Goal: Transaction & Acquisition: Register for event/course

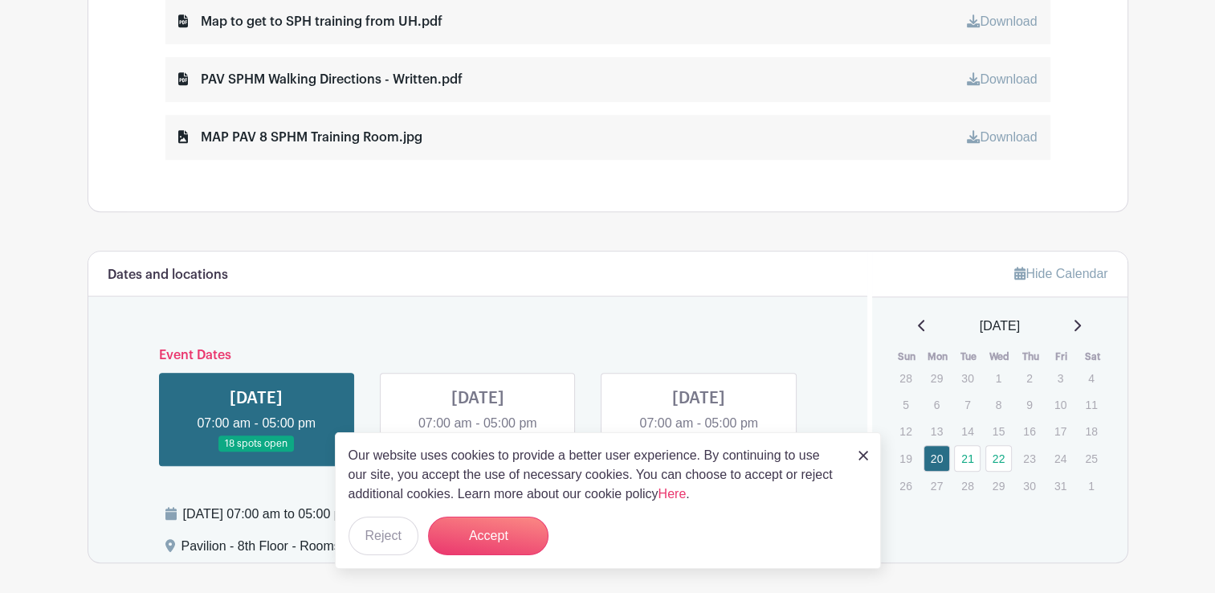
scroll to position [964, 0]
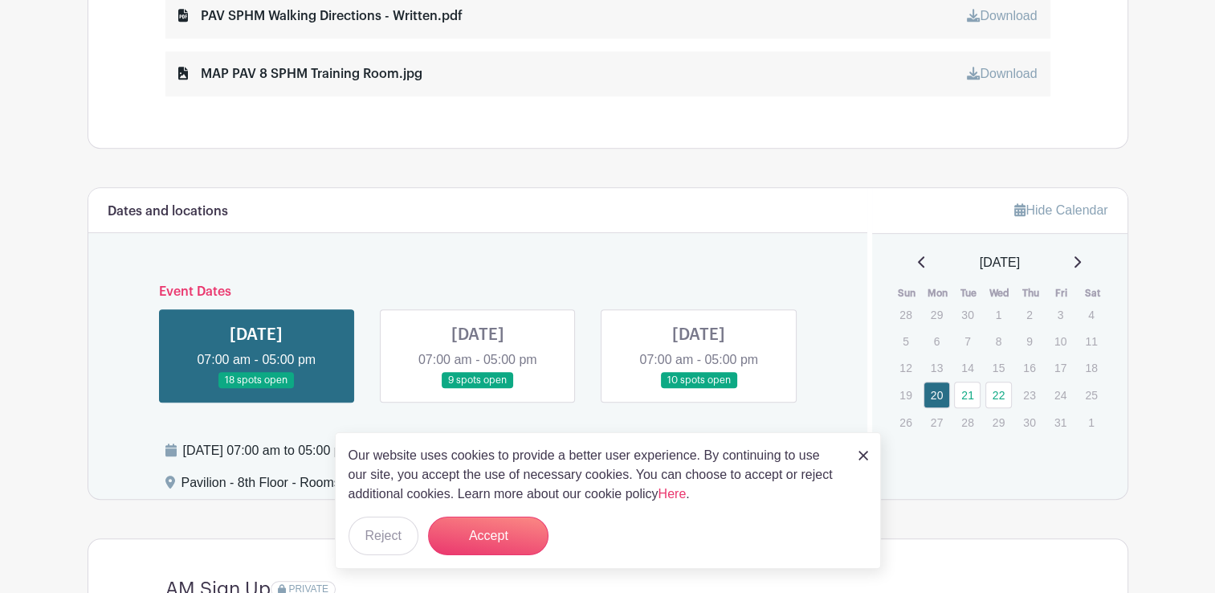
click at [570, 389] on link at bounding box center [699, 389] width 0 height 0
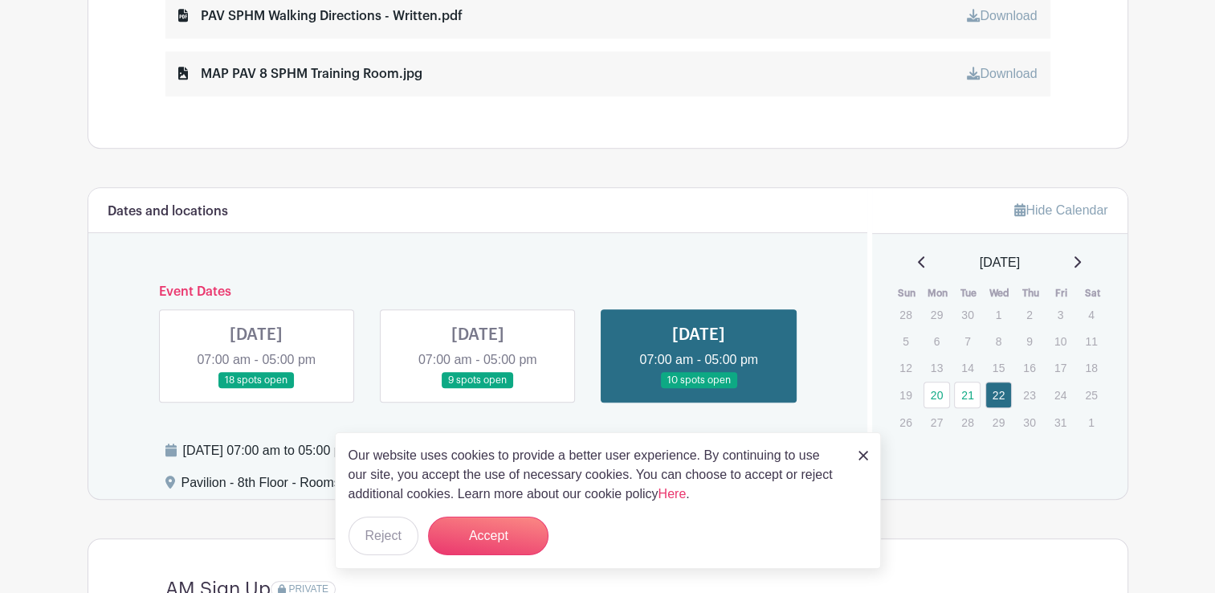
click at [570, 461] on div "Our website uses cookies to provide a better user experience. By continuing to …" at bounding box center [608, 500] width 546 height 137
click at [570, 458] on img at bounding box center [863, 456] width 10 height 10
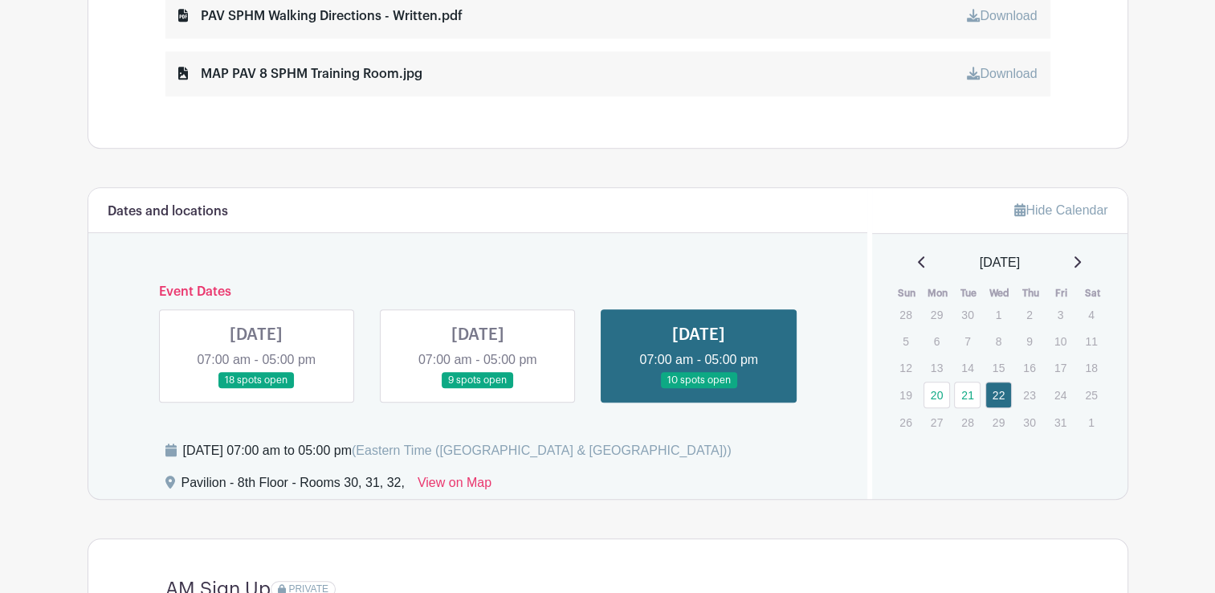
click at [570, 389] on link at bounding box center [699, 389] width 0 height 0
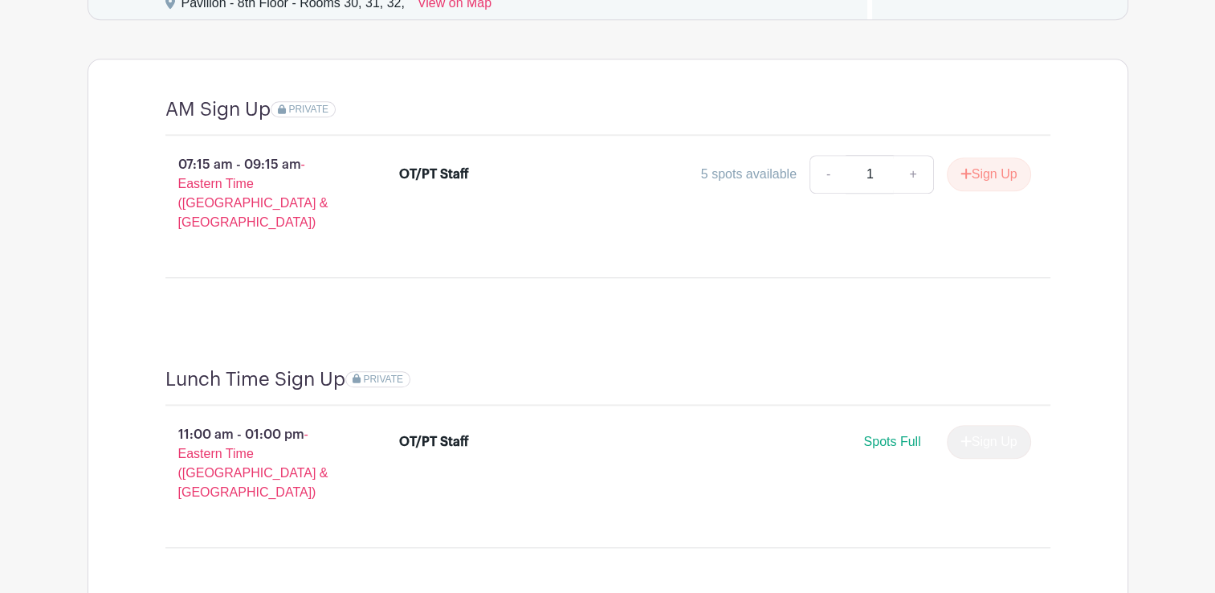
scroll to position [1202, 0]
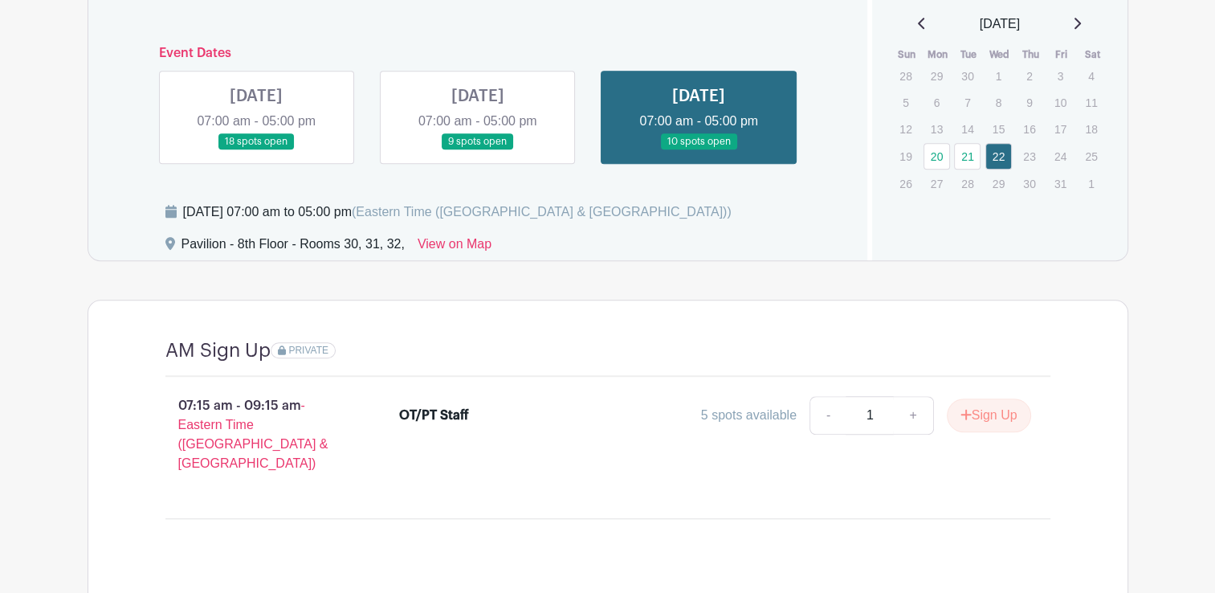
click at [478, 150] on link at bounding box center [478, 150] width 0 height 0
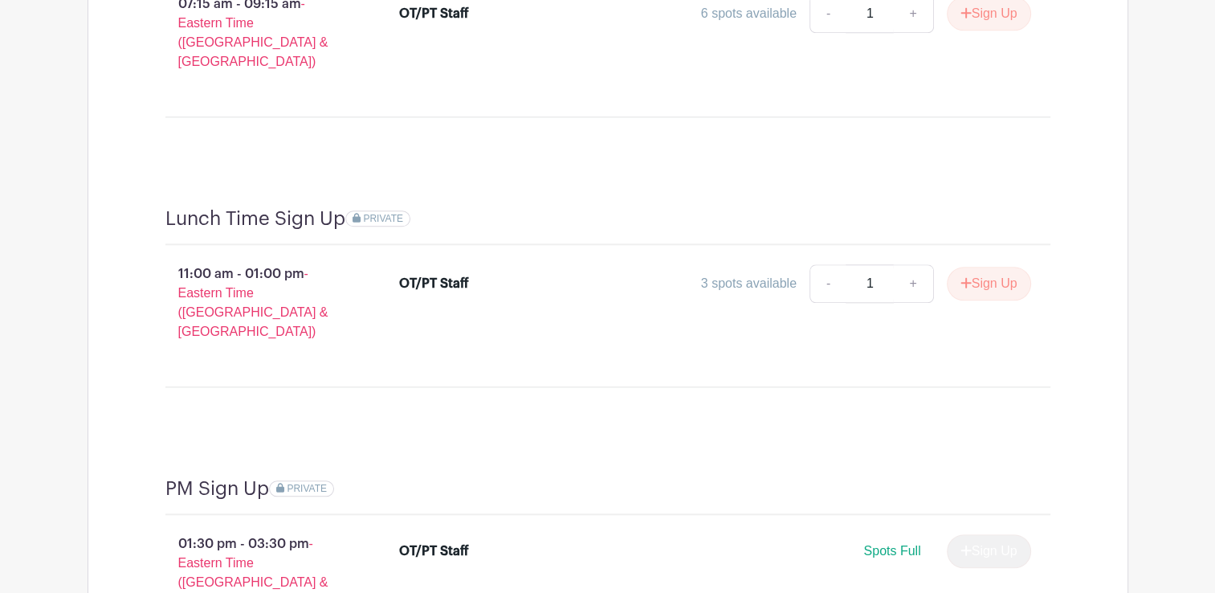
scroll to position [1282, 0]
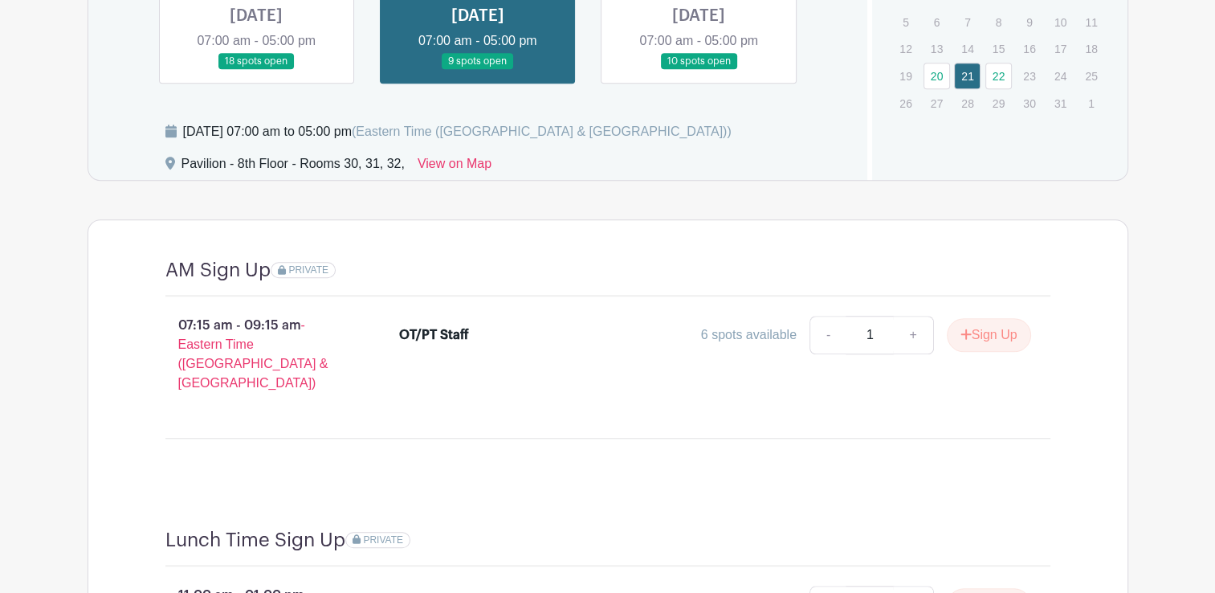
click at [256, 70] on link at bounding box center [256, 70] width 0 height 0
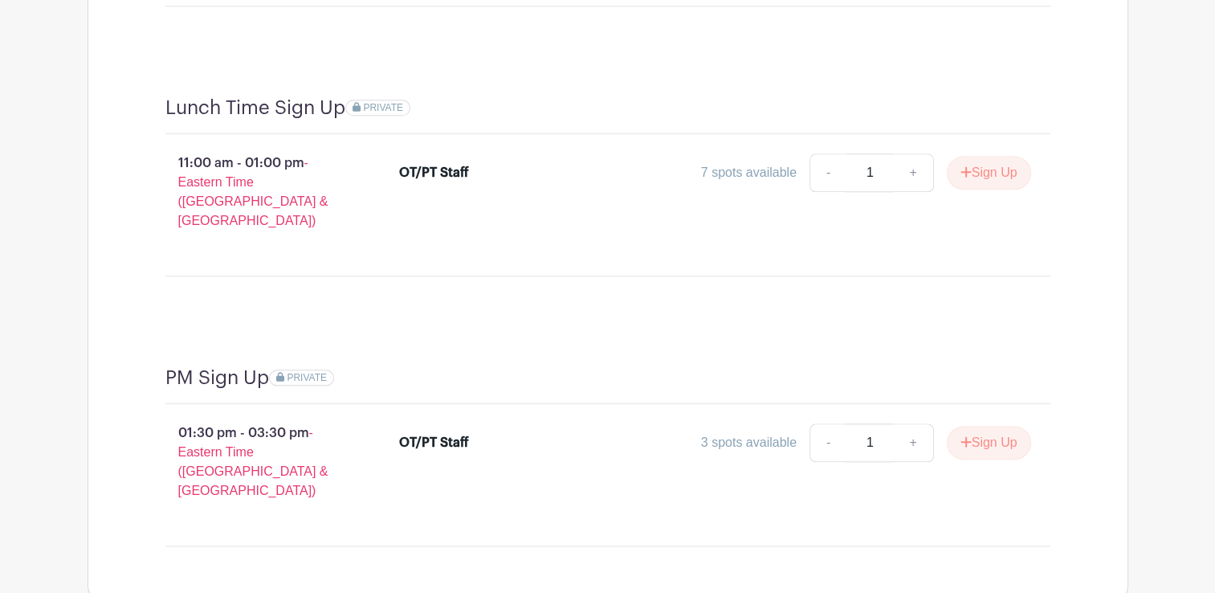
scroll to position [1764, 0]
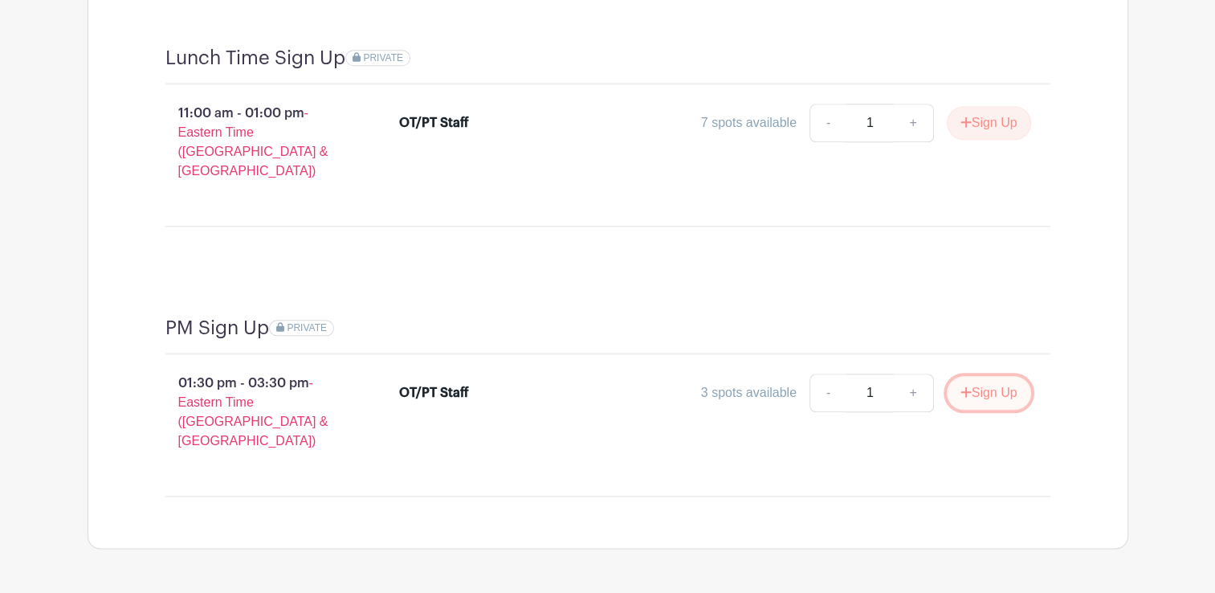
click at [570, 376] on button "Sign Up" at bounding box center [989, 393] width 84 height 34
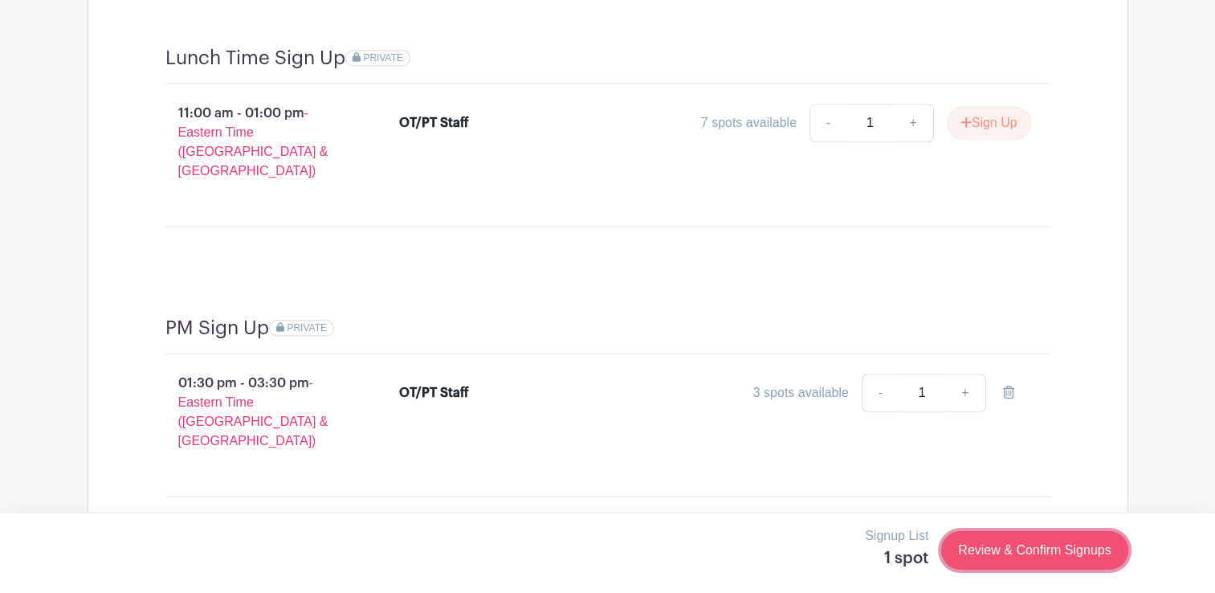
click at [570, 548] on link "Review & Confirm Signups" at bounding box center [1034, 550] width 186 height 39
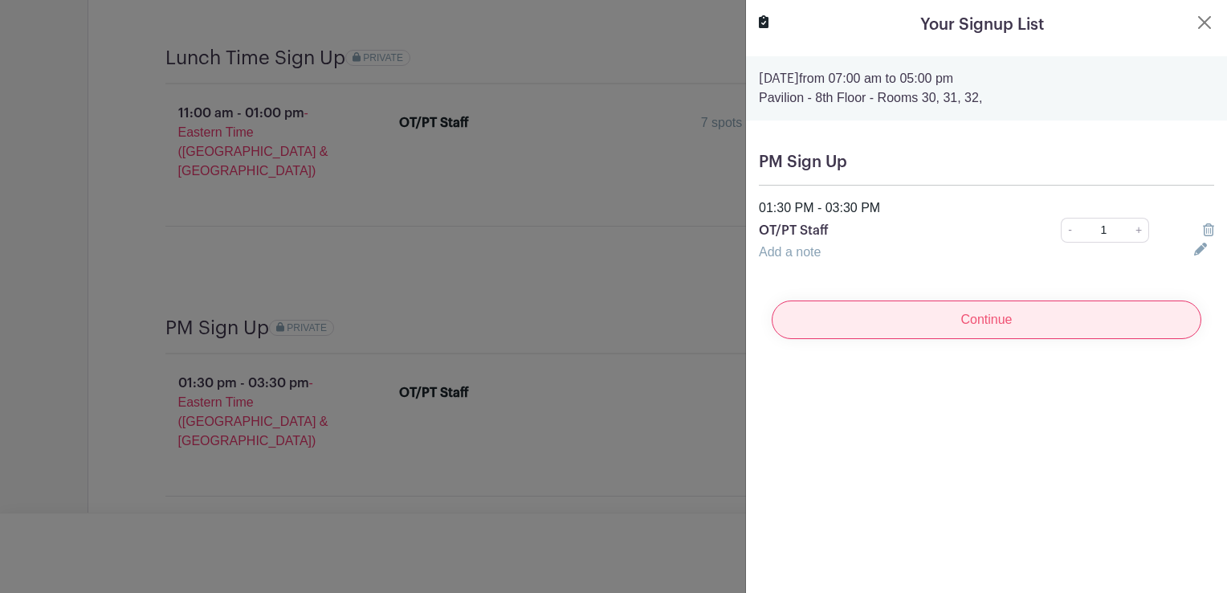
click at [570, 321] on input "Continue" at bounding box center [987, 319] width 430 height 39
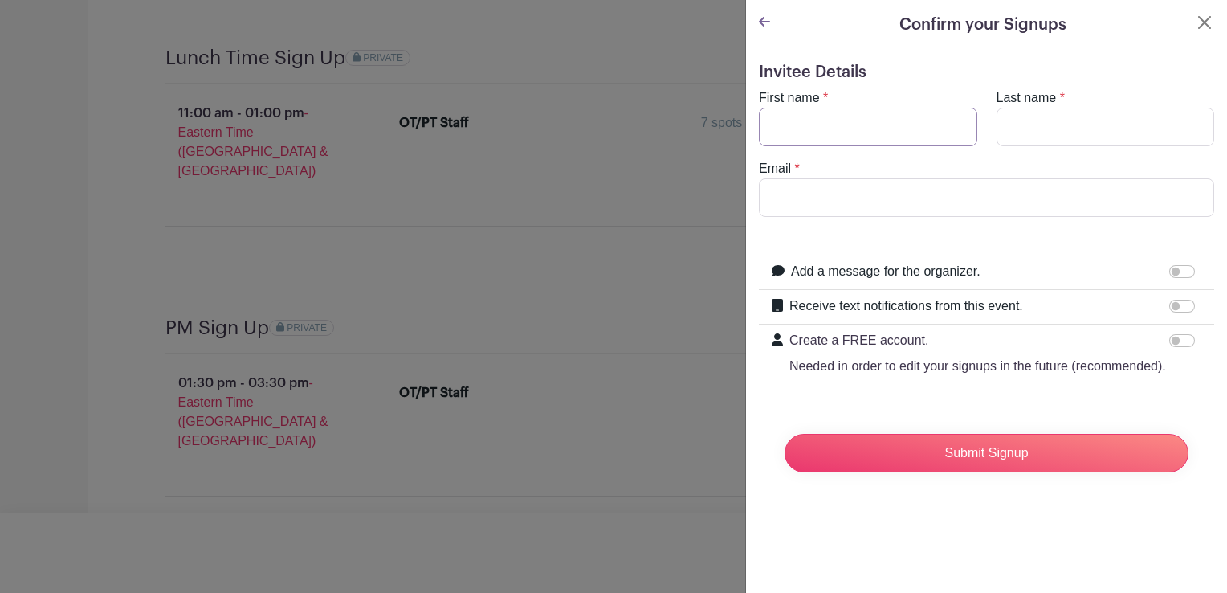
click at [570, 127] on input "First name" at bounding box center [868, 127] width 218 height 39
type input "[PERSON_NAME]"
type input "Resmer"
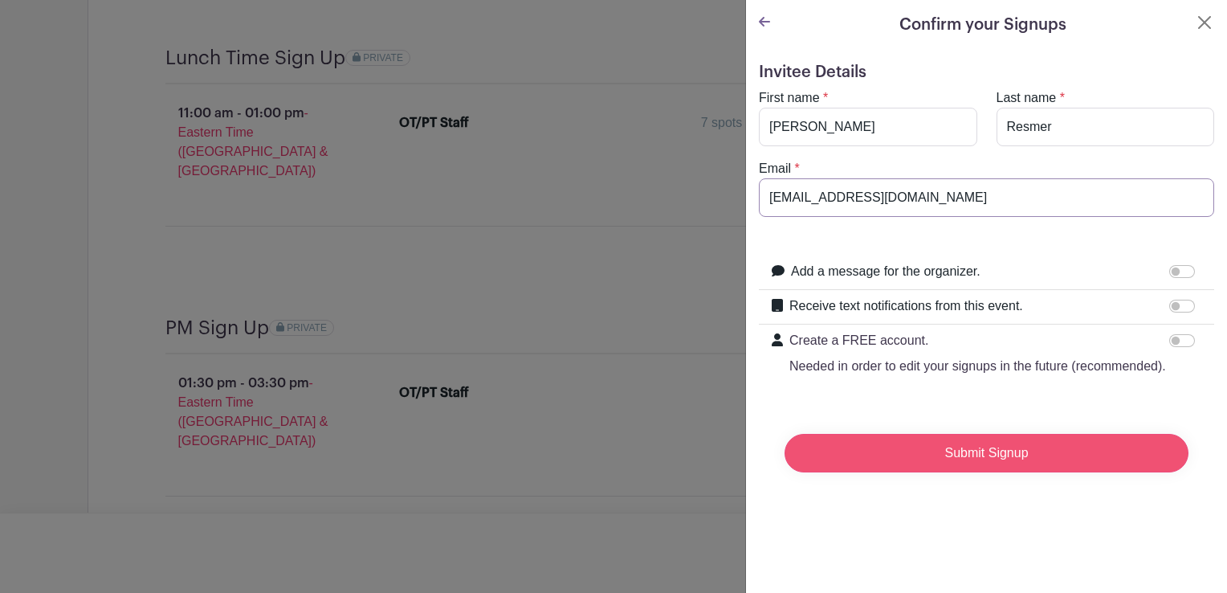
type input "[EMAIL_ADDRESS][DOMAIN_NAME]"
click at [570, 472] on input "Submit Signup" at bounding box center [987, 453] width 404 height 39
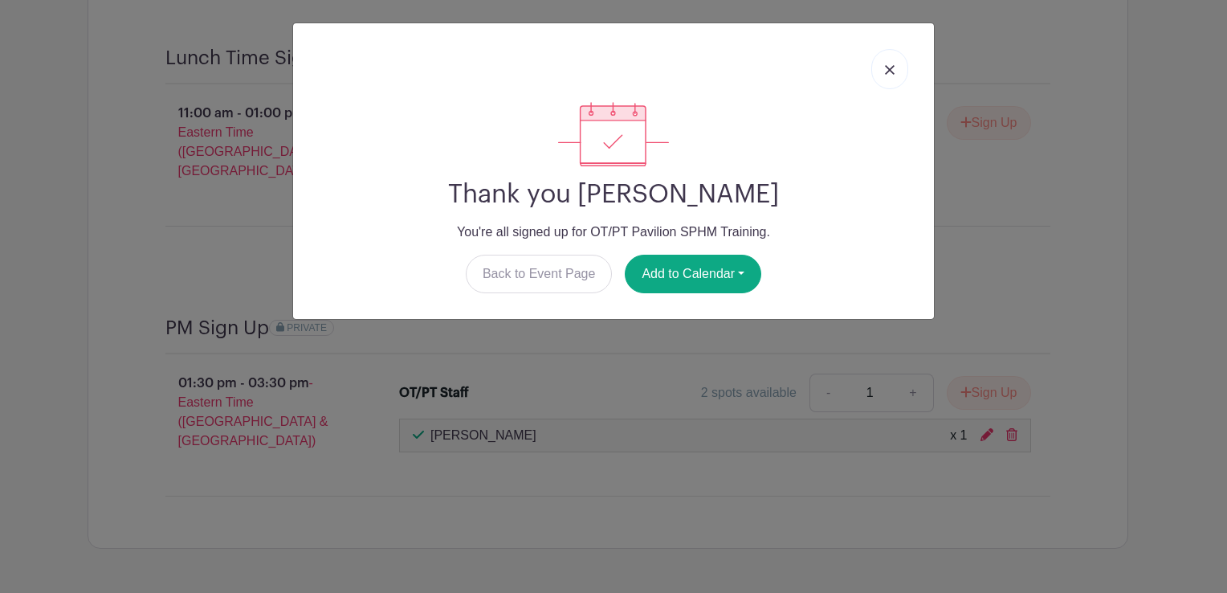
click at [570, 73] on img at bounding box center [890, 70] width 10 height 10
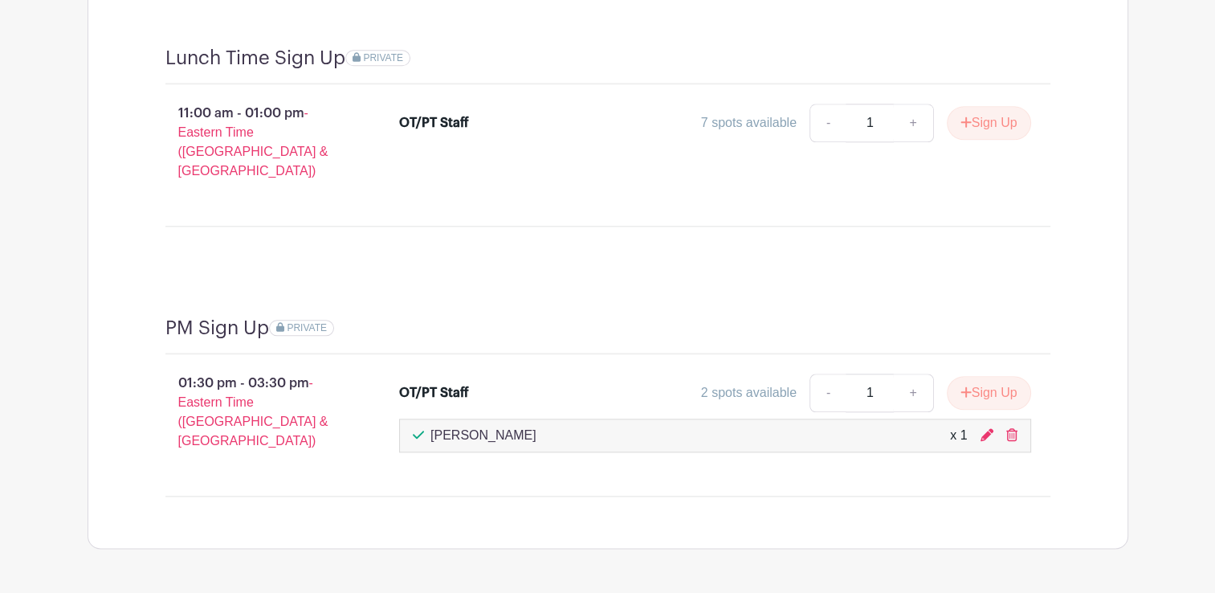
scroll to position [1770, 0]
